Goal: Obtain resource: Download file/media

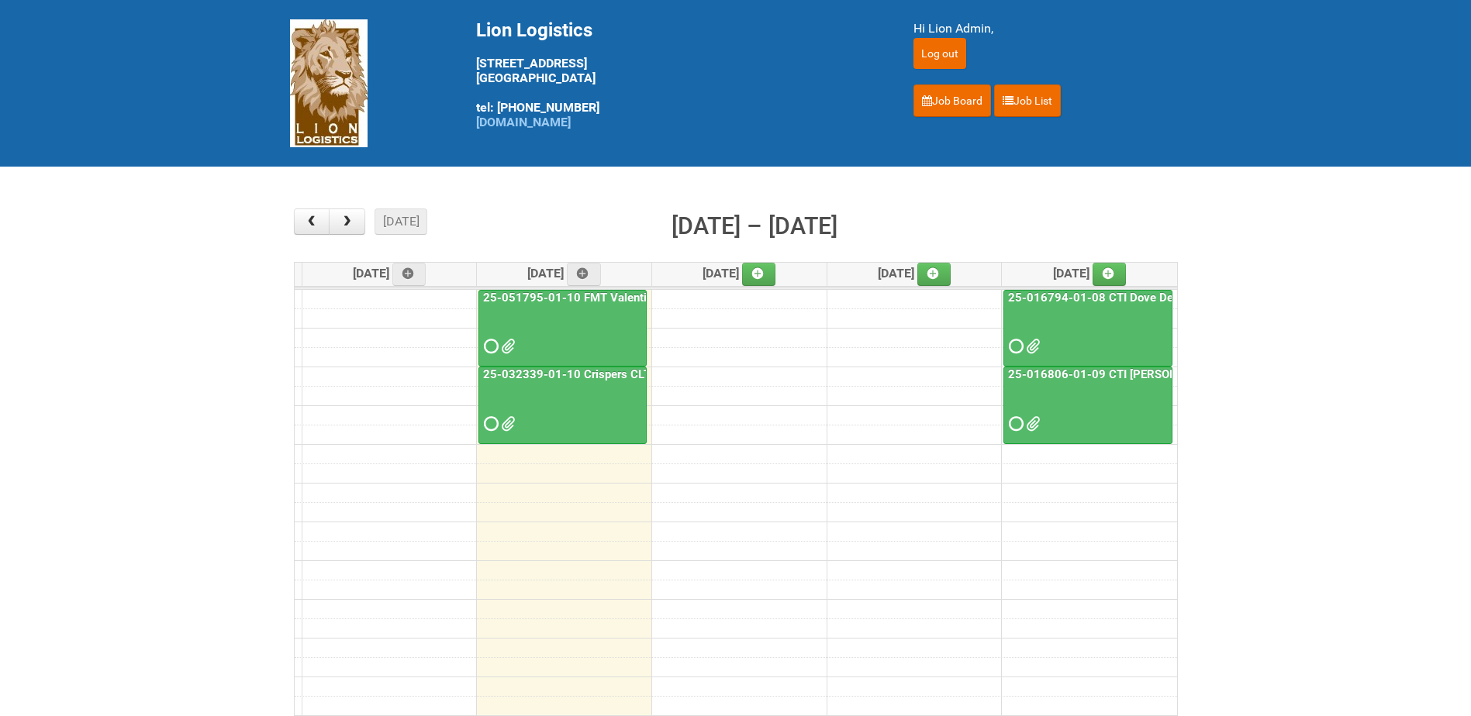
click at [1113, 374] on link "25-016806-01-09 CTI [PERSON_NAME] Bar Superior HUT" at bounding box center [1160, 375] width 310 height 14
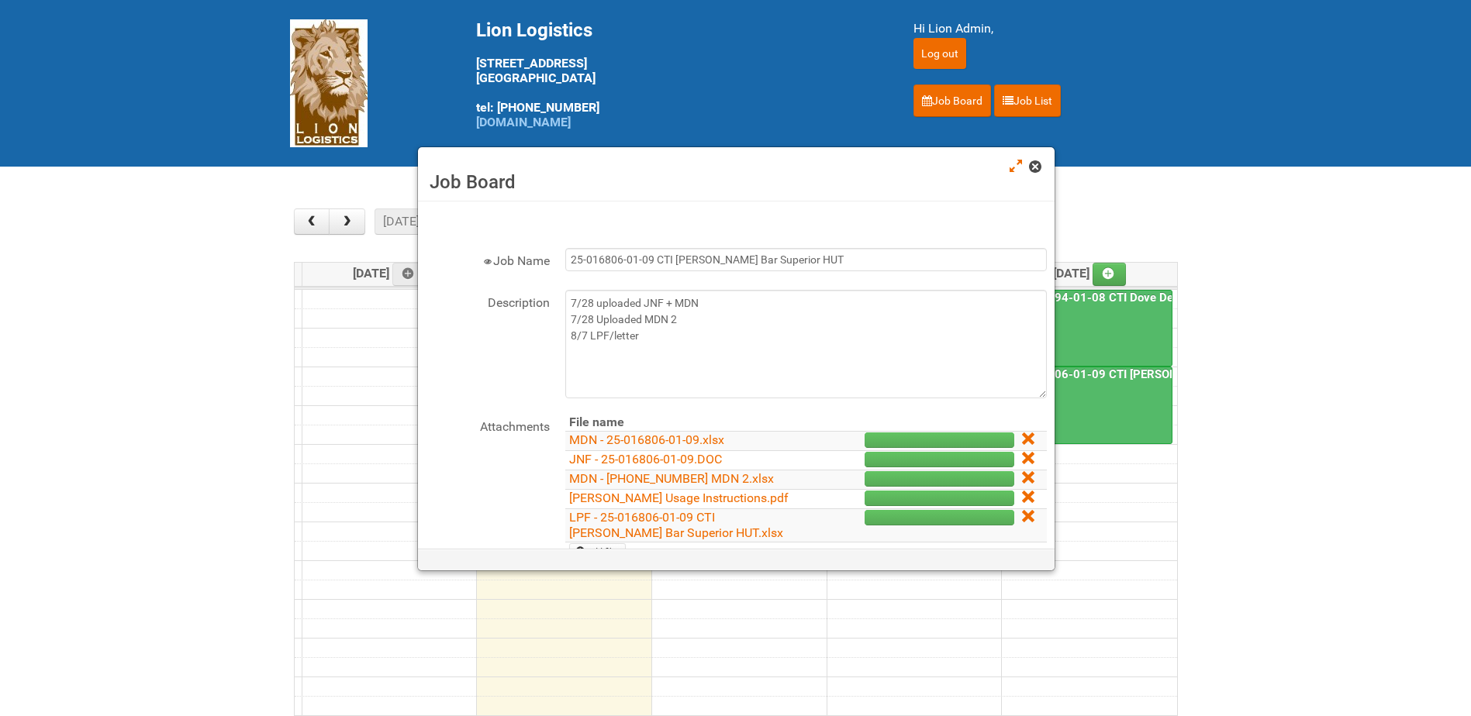
click at [1033, 164] on span at bounding box center [1034, 166] width 11 height 11
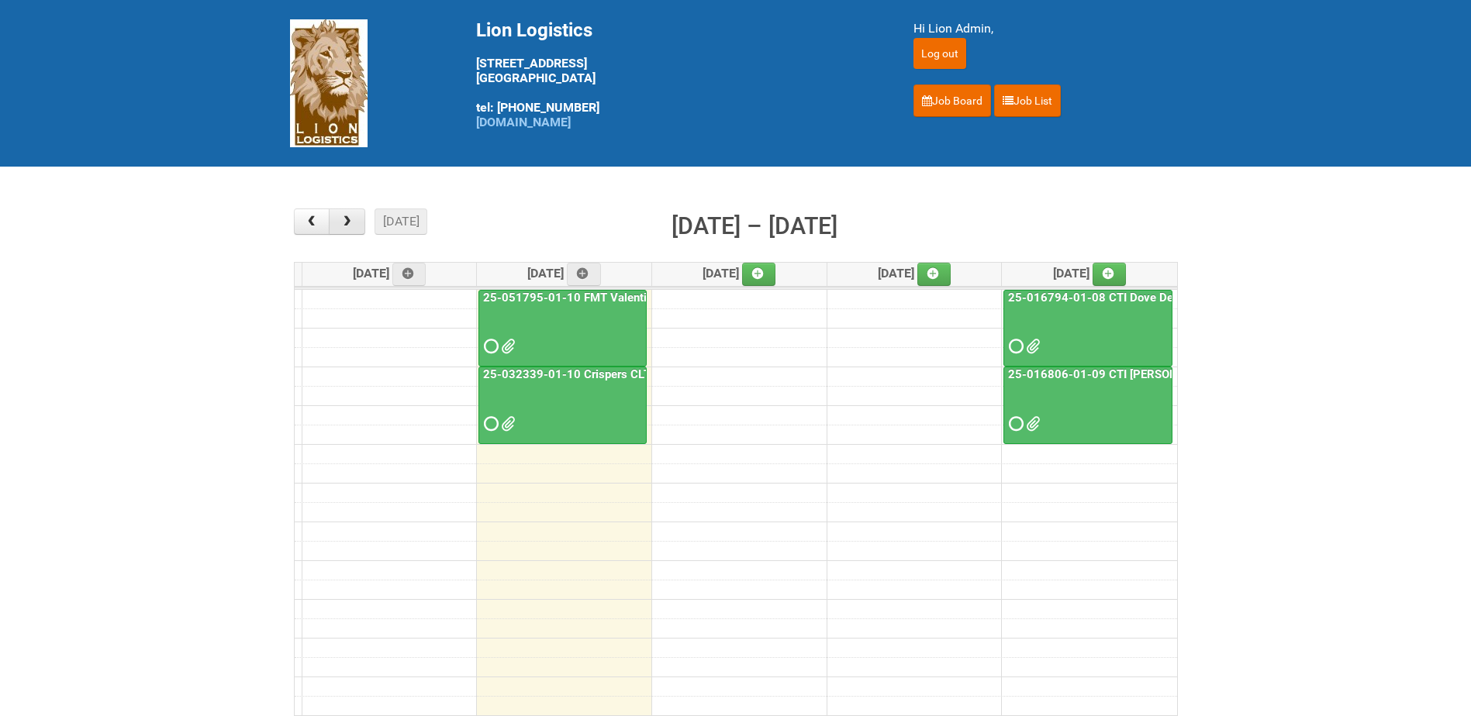
click at [351, 229] on button "button" at bounding box center [347, 222] width 36 height 26
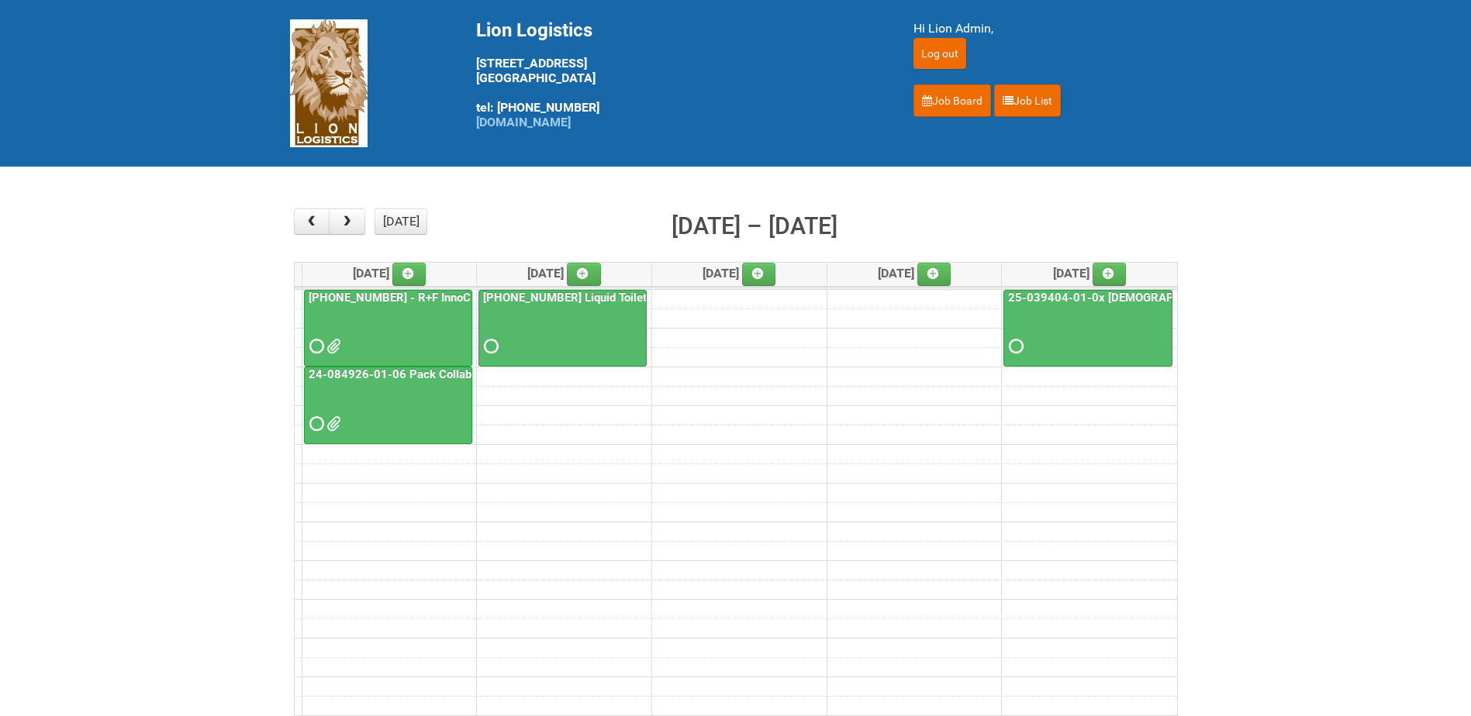
click at [423, 373] on link "24-084926-01-06 Pack Collab Wand Tint" at bounding box center [417, 375] width 224 height 14
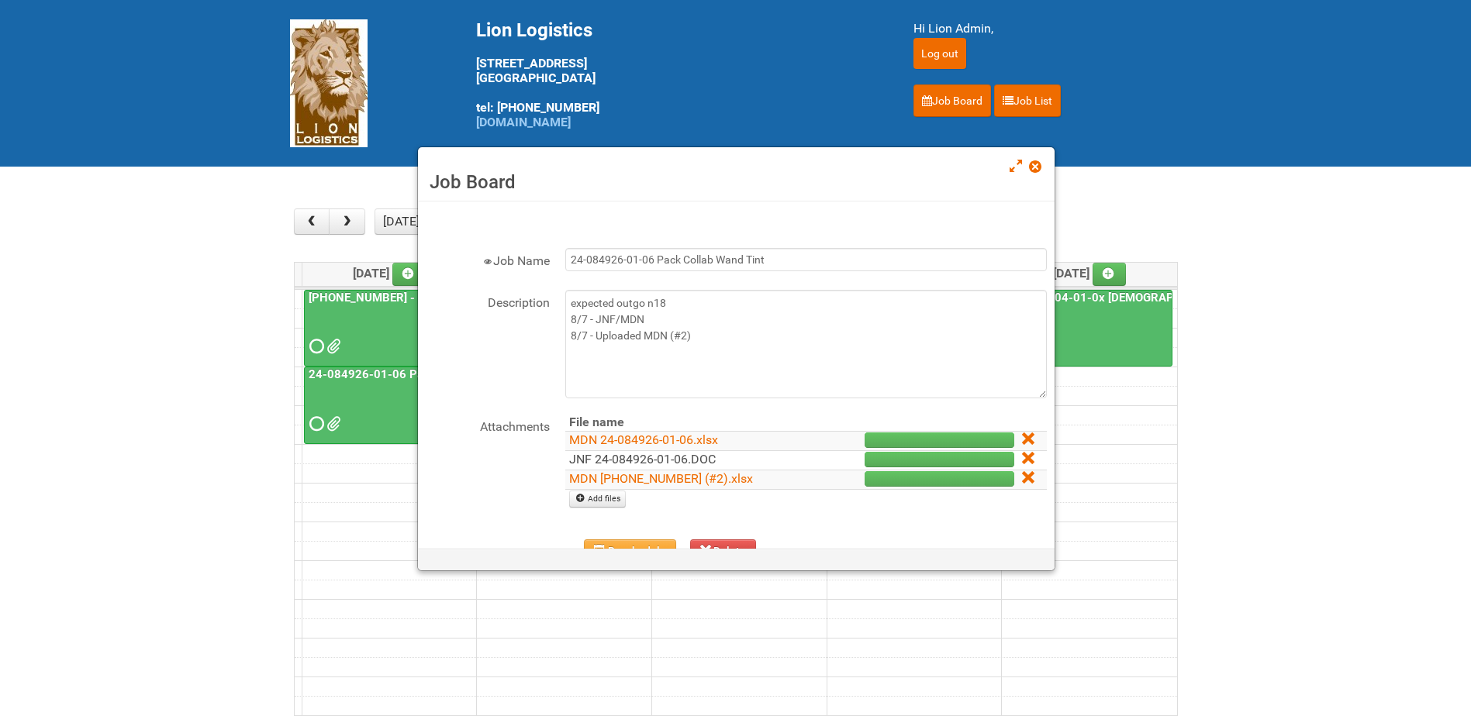
click at [668, 462] on link "JNF 24-084926-01-06.DOC" at bounding box center [642, 459] width 147 height 15
click at [1030, 165] on span at bounding box center [1034, 166] width 11 height 11
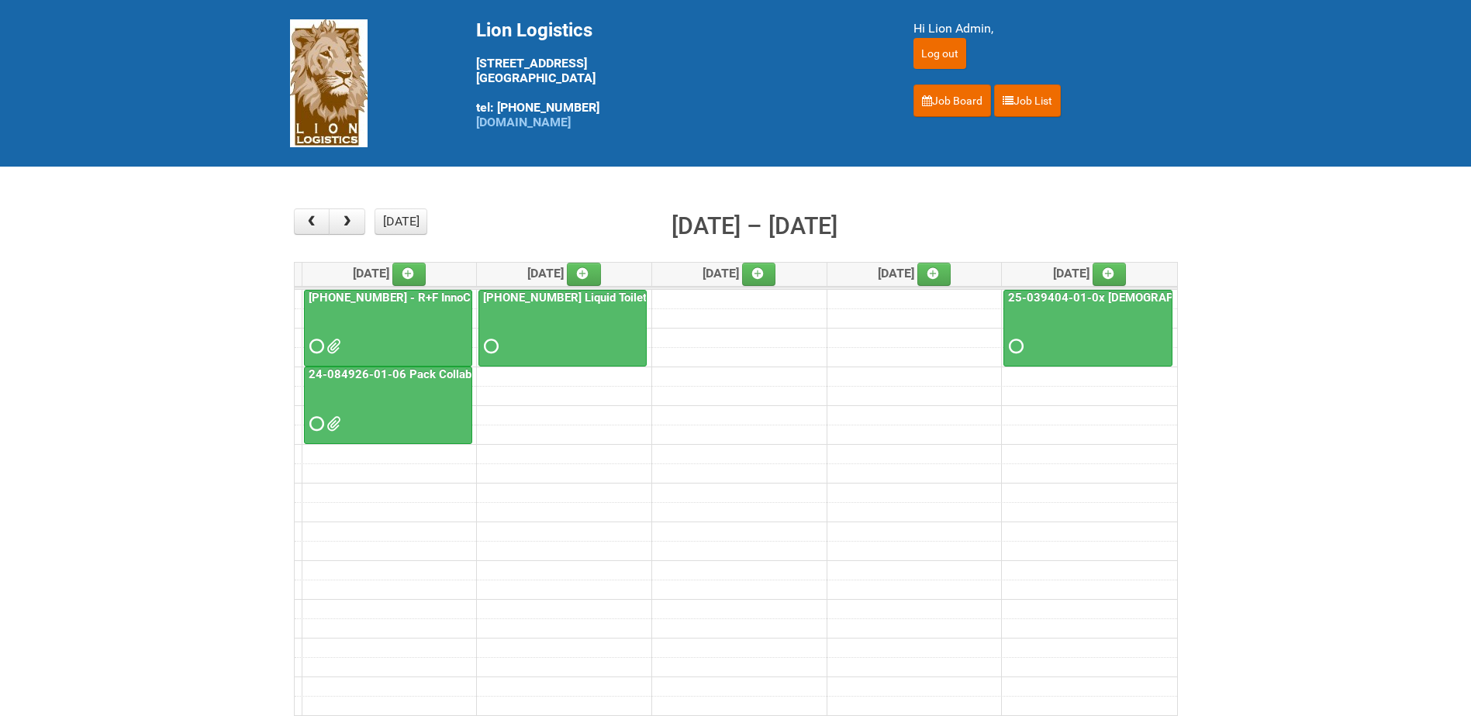
click at [370, 285] on th "[DATE]" at bounding box center [389, 274] width 175 height 23
click at [373, 292] on link "[PHONE_NUMBER] - R+F InnoCPT" at bounding box center [396, 298] width 183 height 14
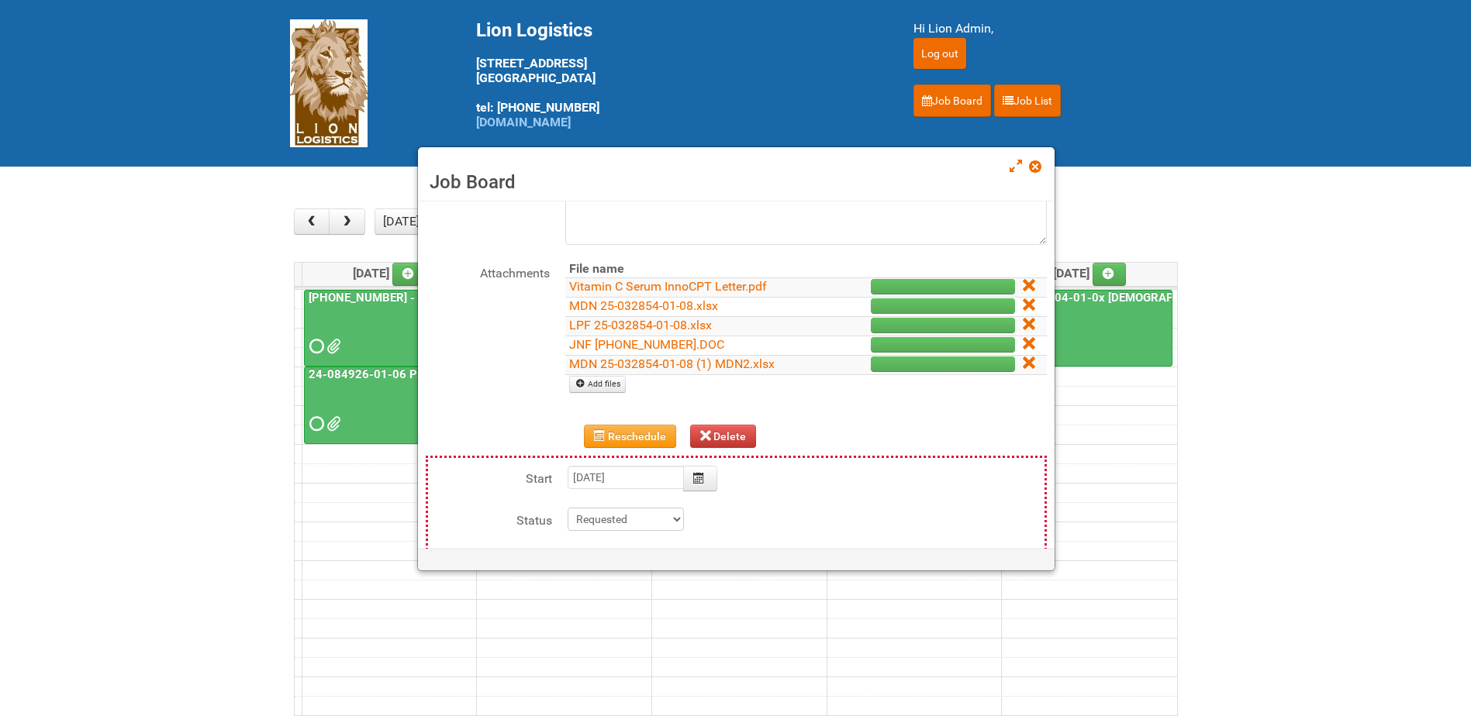
scroll to position [155, 0]
click at [663, 340] on link "JNF [PHONE_NUMBER].DOC" at bounding box center [646, 343] width 155 height 15
click at [1034, 164] on span at bounding box center [1034, 166] width 11 height 11
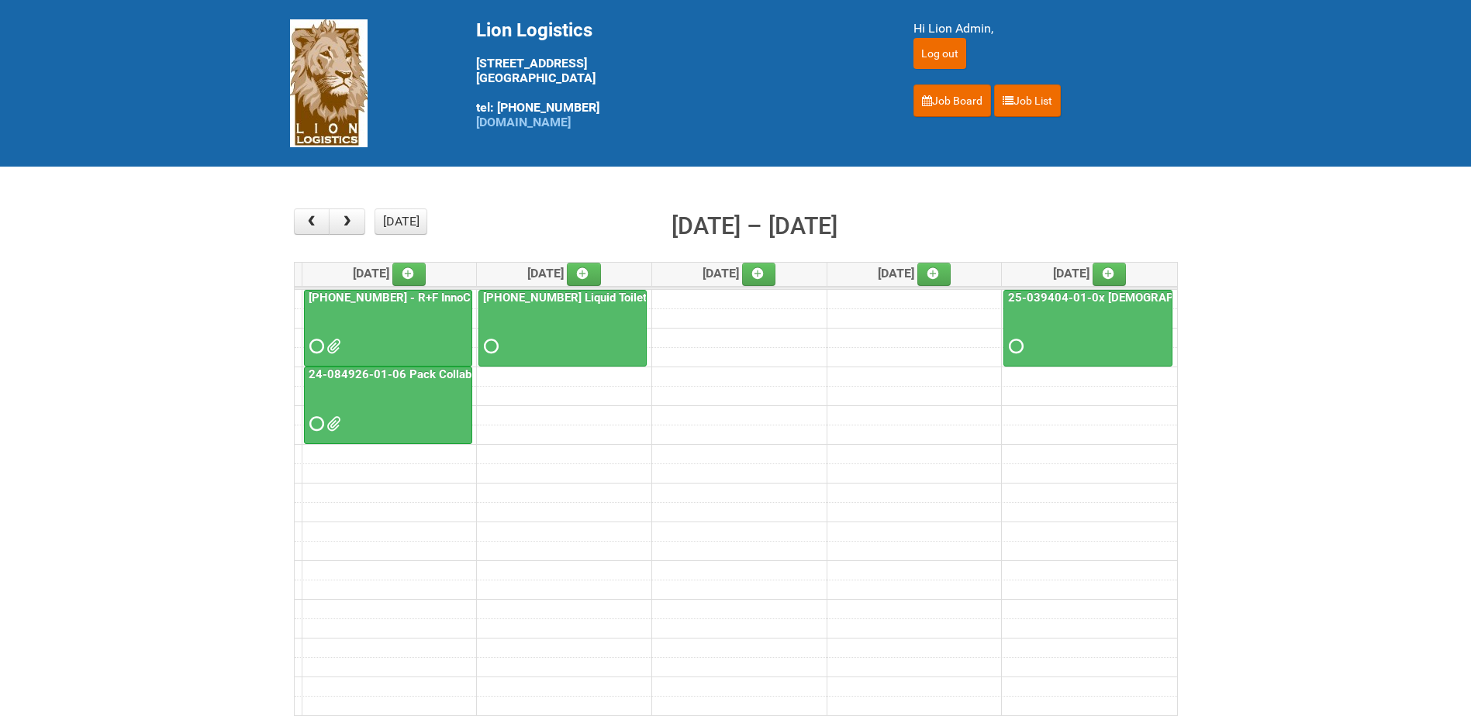
click at [395, 294] on link "[PHONE_NUMBER] - R+F InnoCPT" at bounding box center [396, 298] width 183 height 14
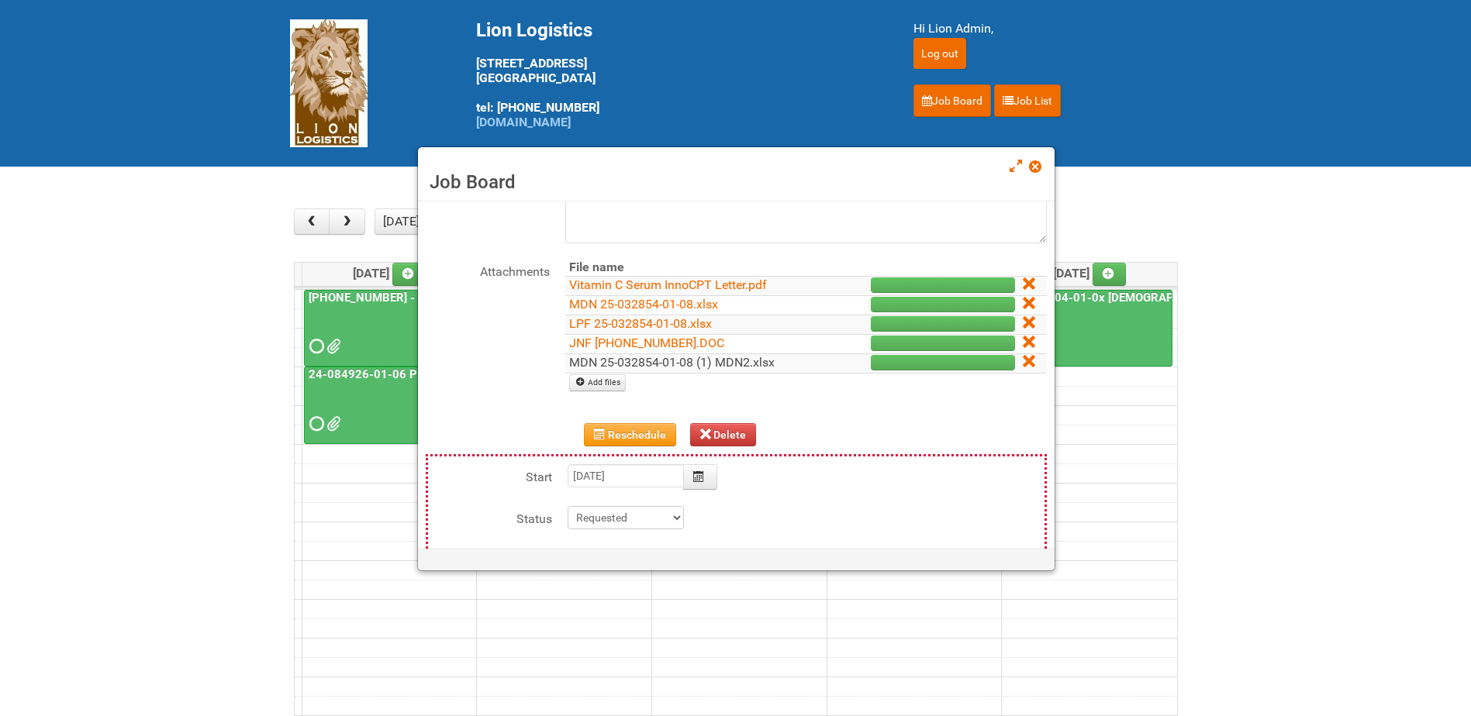
click at [718, 361] on link "MDN 25-032854-01-08 (1) MDN2.xlsx" at bounding box center [671, 362] width 205 height 15
click at [1035, 162] on span at bounding box center [1034, 166] width 11 height 11
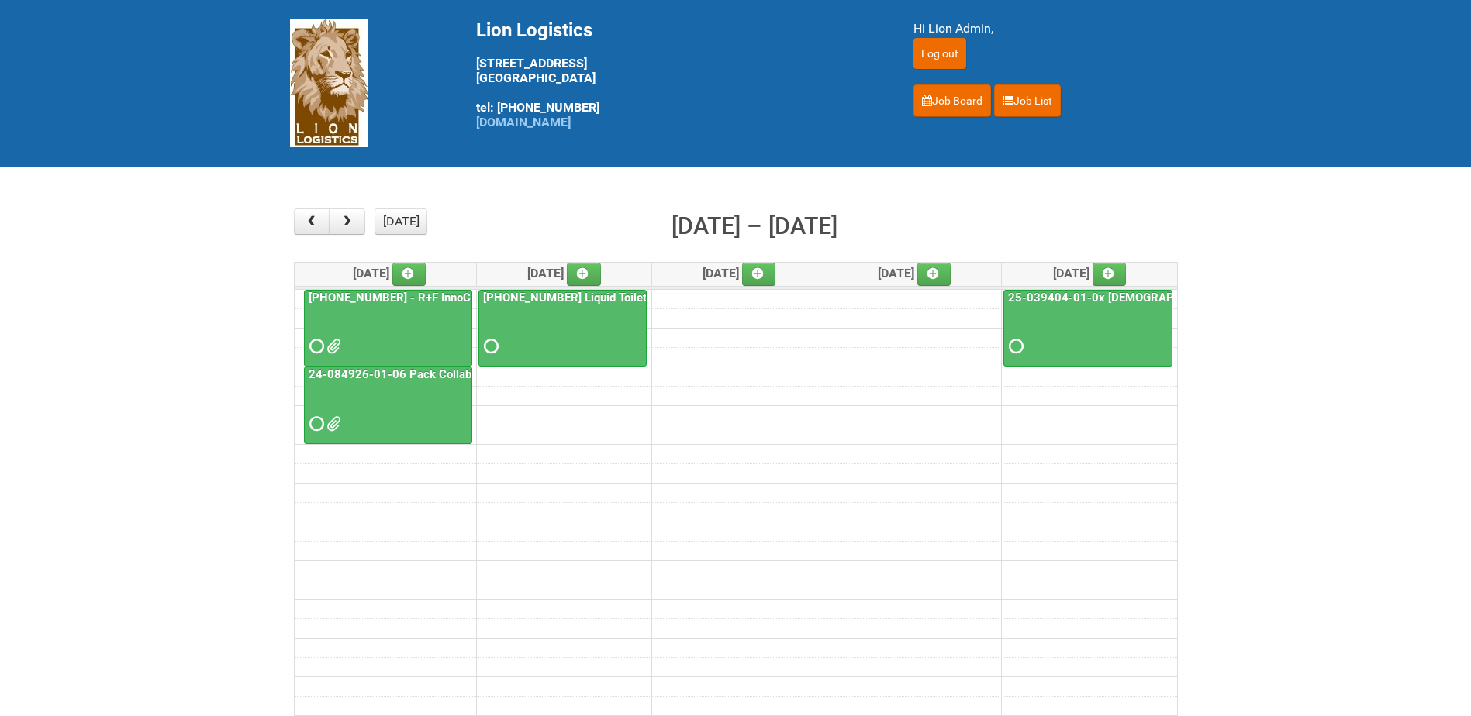
click at [402, 378] on link "24-084926-01-06 Pack Collab Wand Tint" at bounding box center [417, 375] width 224 height 14
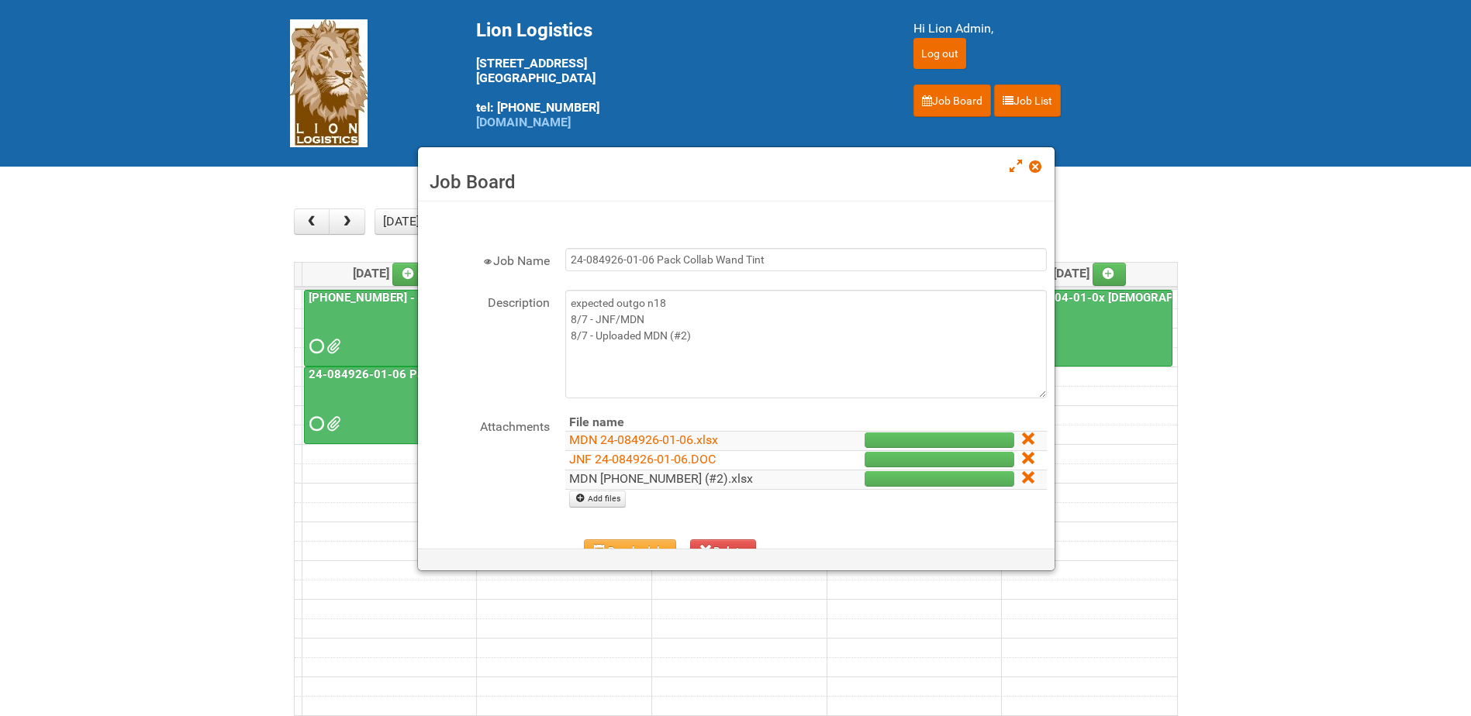
click at [700, 477] on link "MDN [PHONE_NUMBER] (#2).xlsx" at bounding box center [661, 478] width 184 height 15
click at [1037, 166] on span at bounding box center [1034, 166] width 11 height 11
